Goal: Task Accomplishment & Management: Use online tool/utility

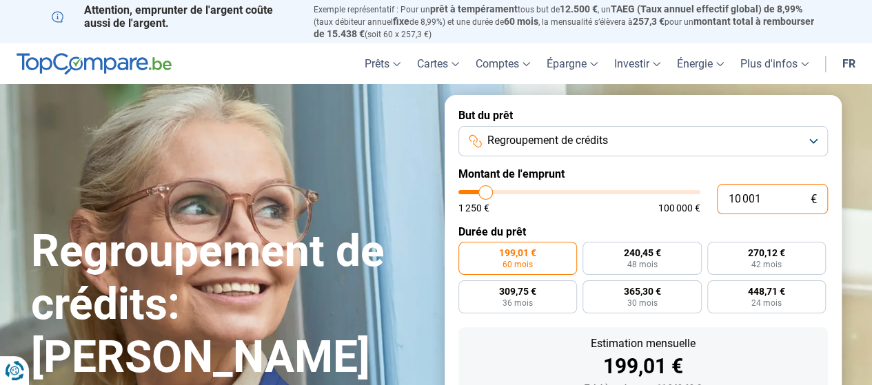
drag, startPoint x: 799, startPoint y: 197, endPoint x: 612, endPoint y: 208, distance: 187.9
click at [612, 208] on div "10 001 € 1 250 € 100 000 €" at bounding box center [644, 199] width 370 height 30
type input "2"
type input "1250"
type input "20"
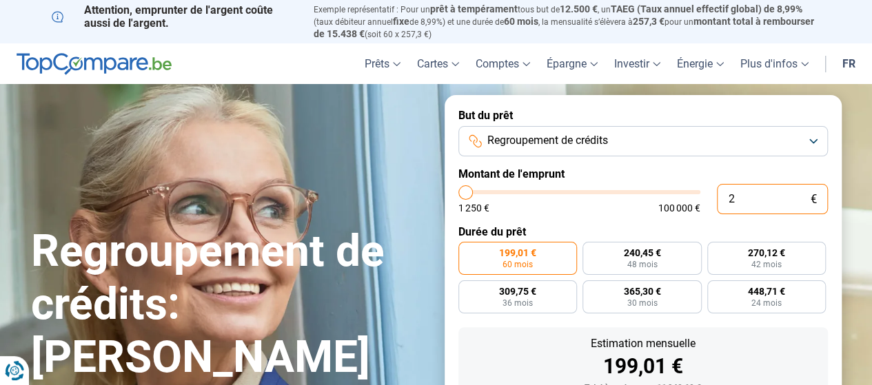
type input "1250"
type input "200"
type input "1250"
type input "2 000"
type input "2000"
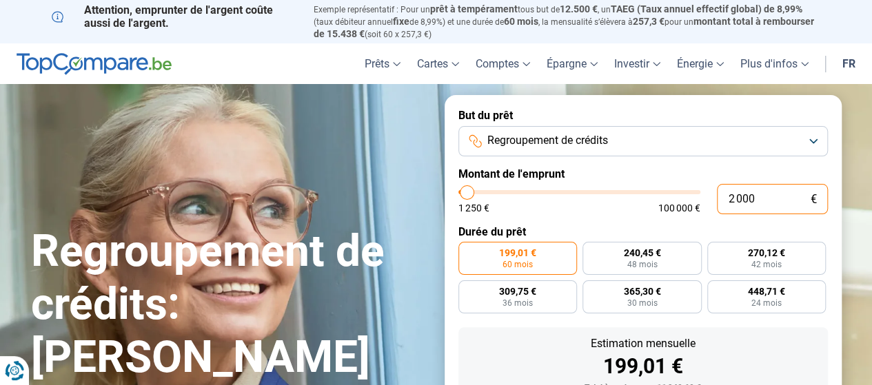
type input "20 000"
type input "20000"
radio input "false"
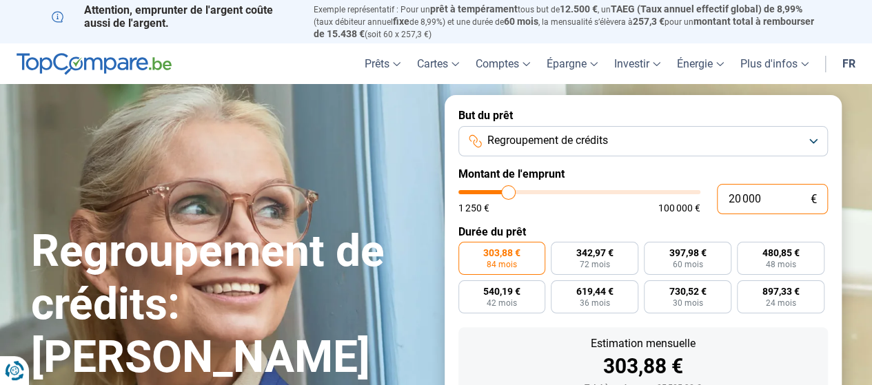
type input "20 000"
click at [695, 229] on label "Durée du prêt" at bounding box center [644, 231] width 370 height 13
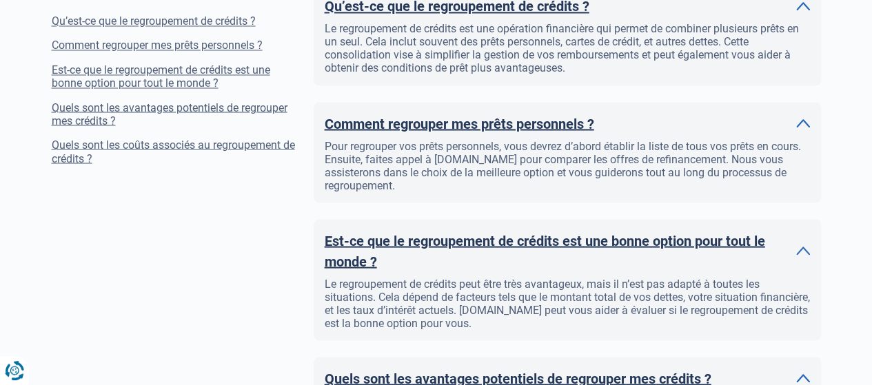
scroll to position [1220, 0]
